Goal: Browse casually: Explore the website without a specific task or goal

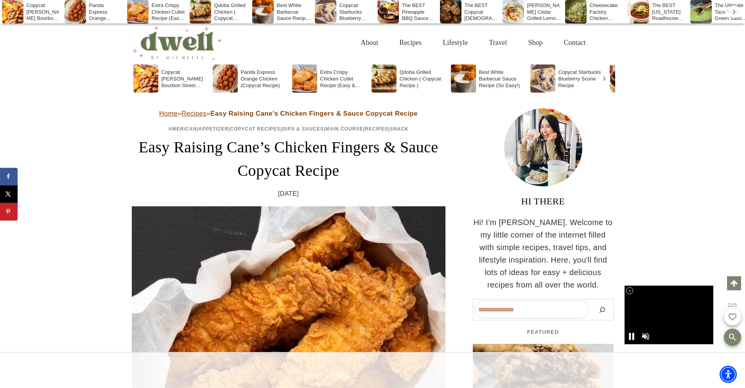
click at [288, 371] on div at bounding box center [372, 370] width 745 height 36
